Goal: Task Accomplishment & Management: Use online tool/utility

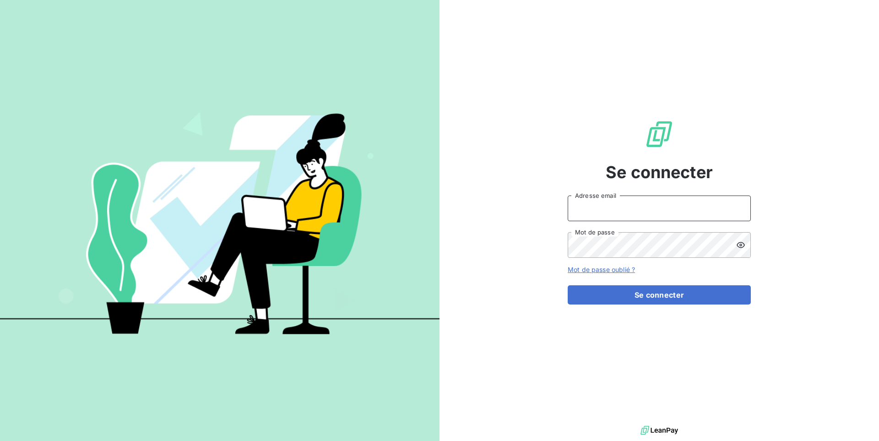
click at [644, 216] on input "Adresse email" at bounding box center [659, 209] width 183 height 26
paste input "legal2digital"
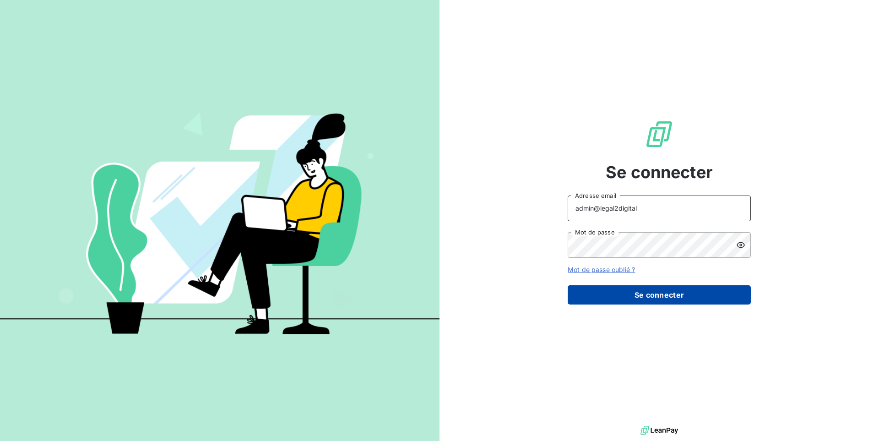
type input "admin@legal2digital"
click at [645, 301] on button "Se connecter" at bounding box center [659, 294] width 183 height 19
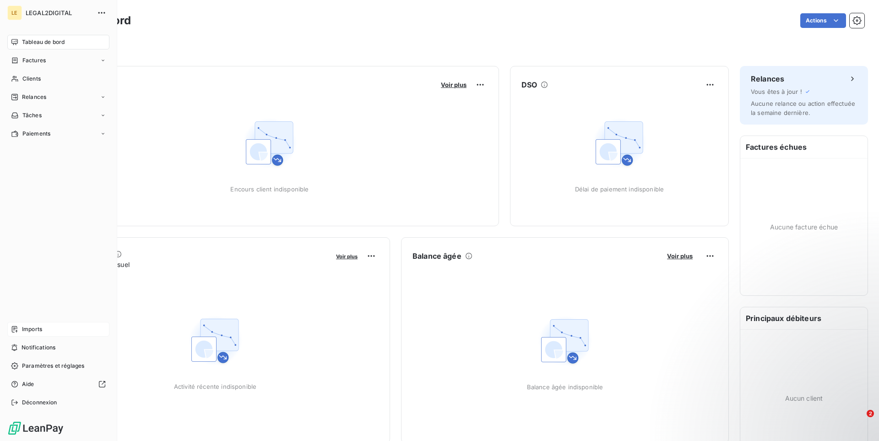
click at [37, 328] on span "Imports" at bounding box center [32, 329] width 20 height 8
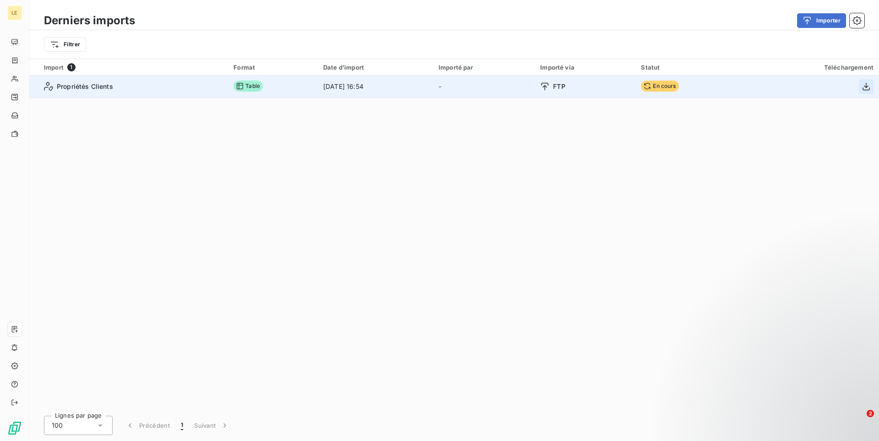
click at [867, 88] on icon "button" at bounding box center [866, 86] width 9 height 9
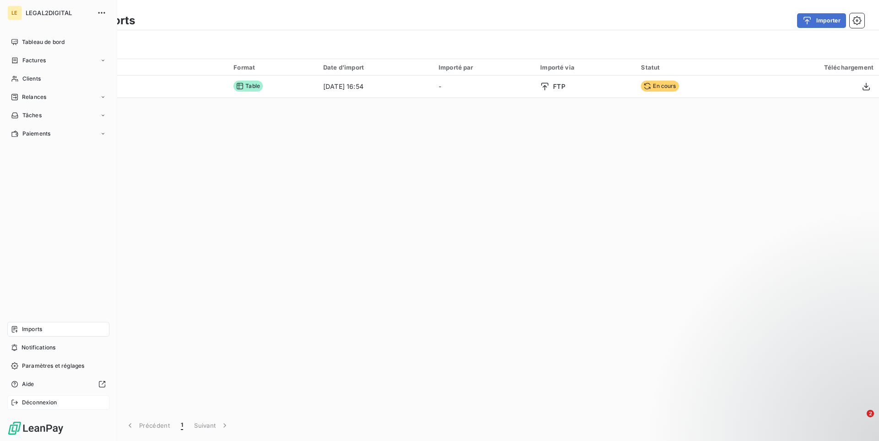
click at [64, 401] on div "Déconnexion" at bounding box center [58, 402] width 102 height 15
